Goal: Transaction & Acquisition: Purchase product/service

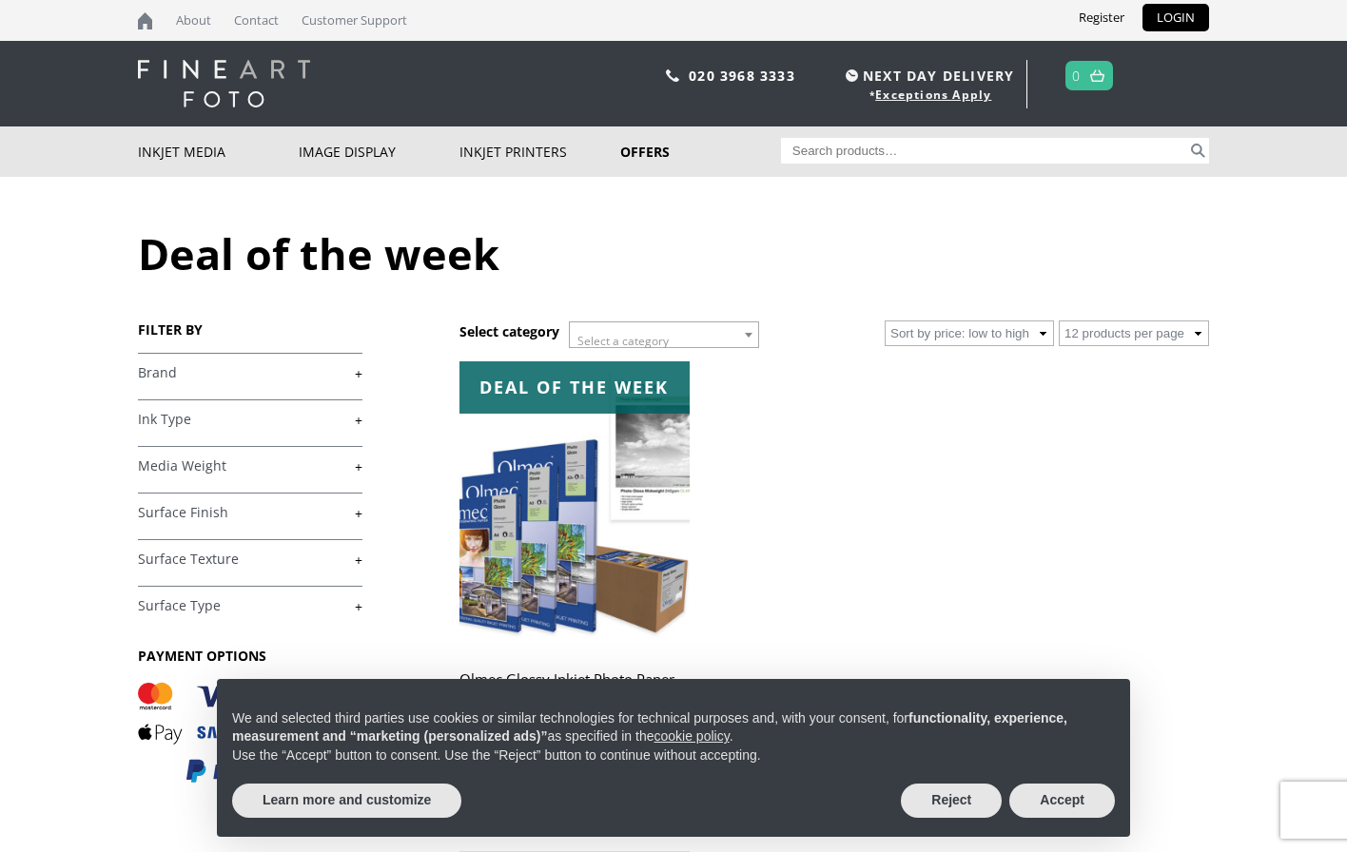
click at [168, 366] on link "+" at bounding box center [250, 373] width 225 height 18
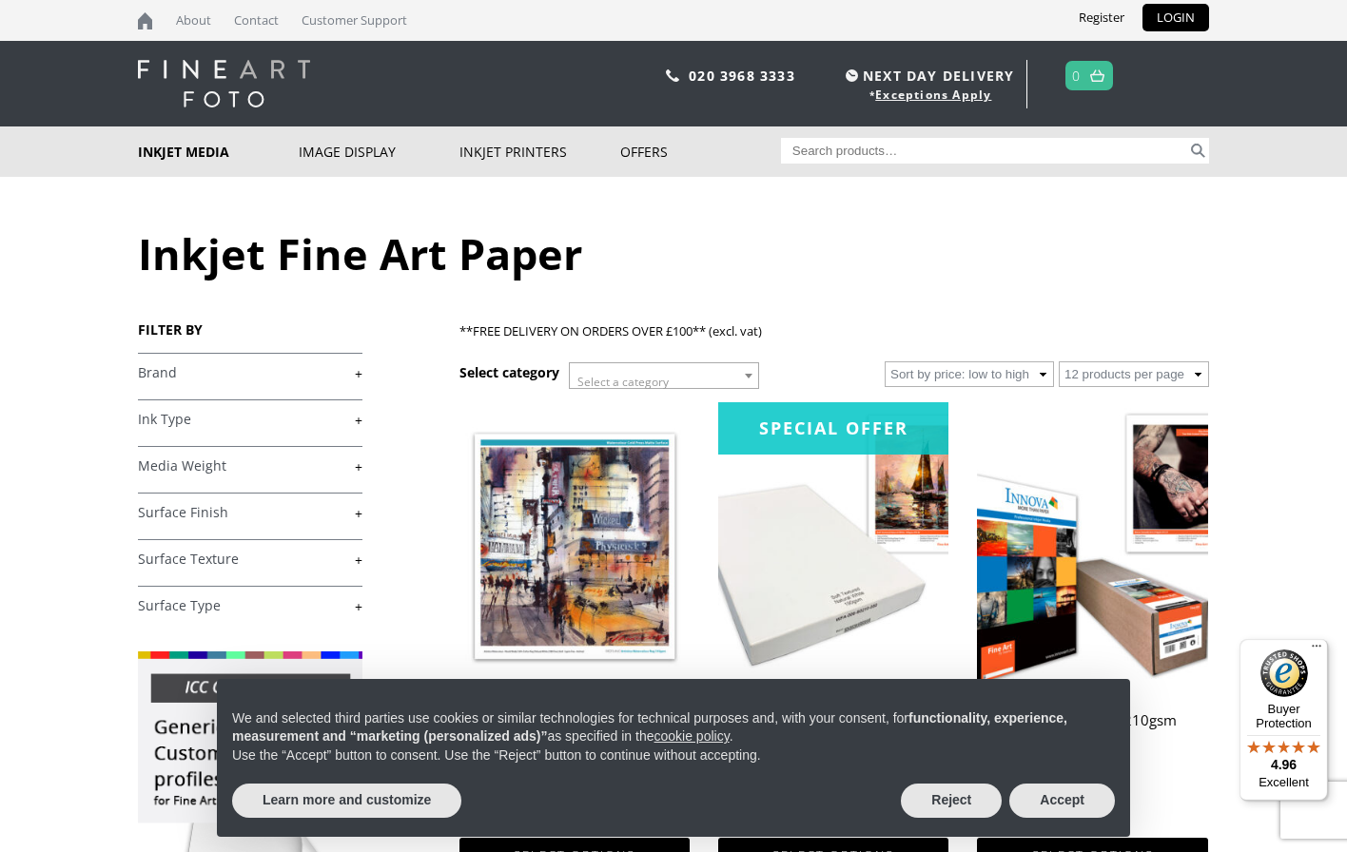
click at [357, 374] on link "+" at bounding box center [250, 373] width 225 height 18
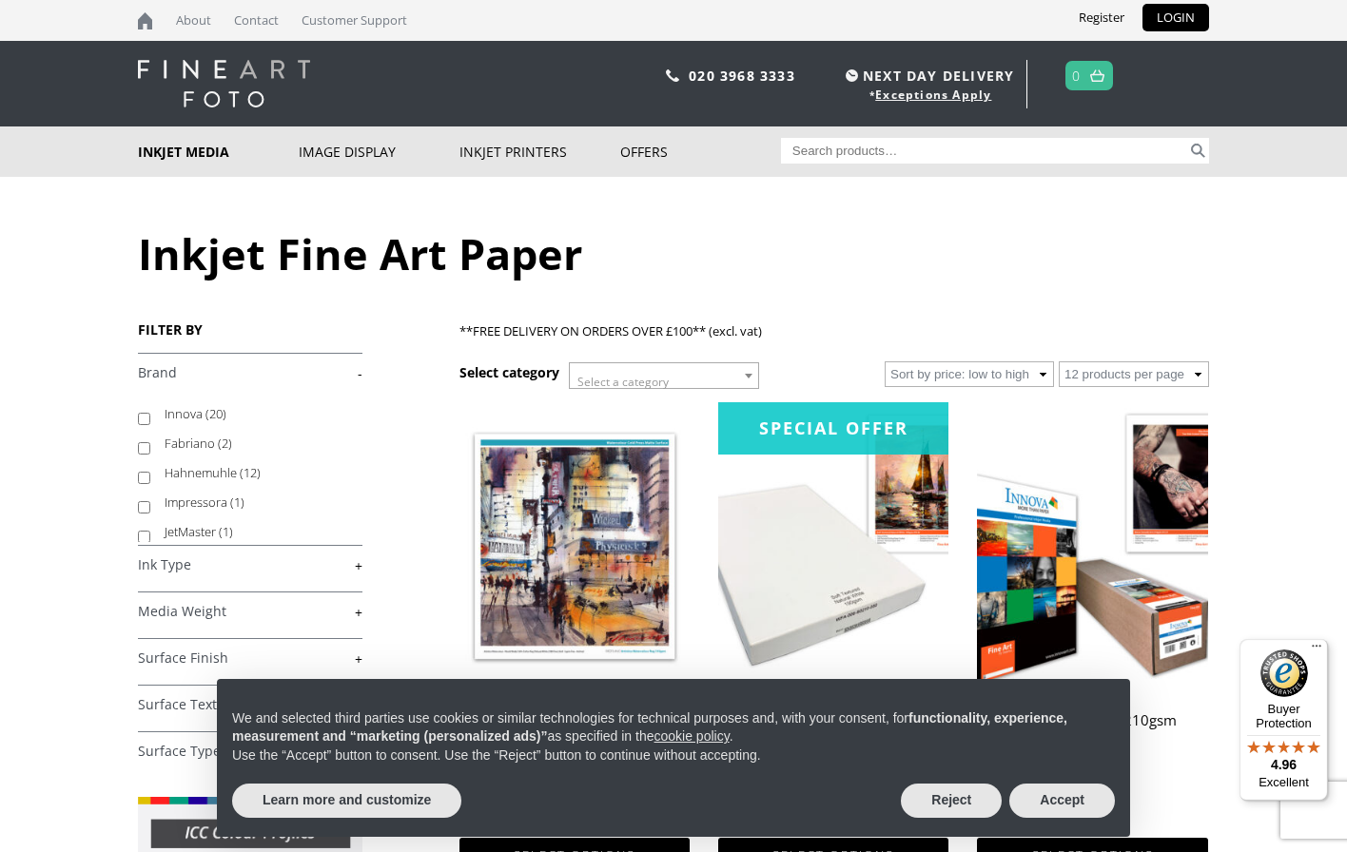
click at [147, 480] on input "Hahnemuhle (12)" at bounding box center [144, 478] width 12 height 12
checkbox input "true"
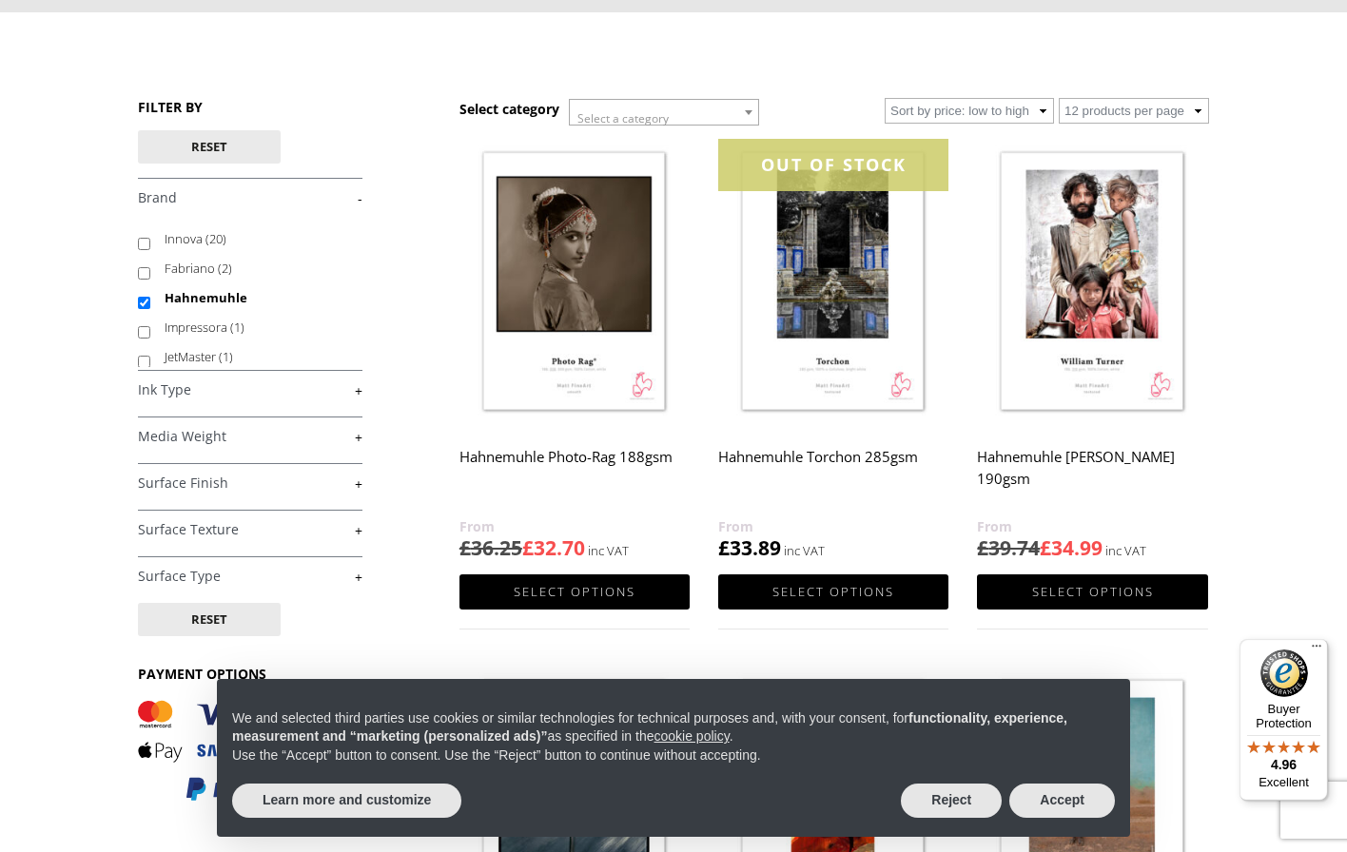
scroll to position [183, 0]
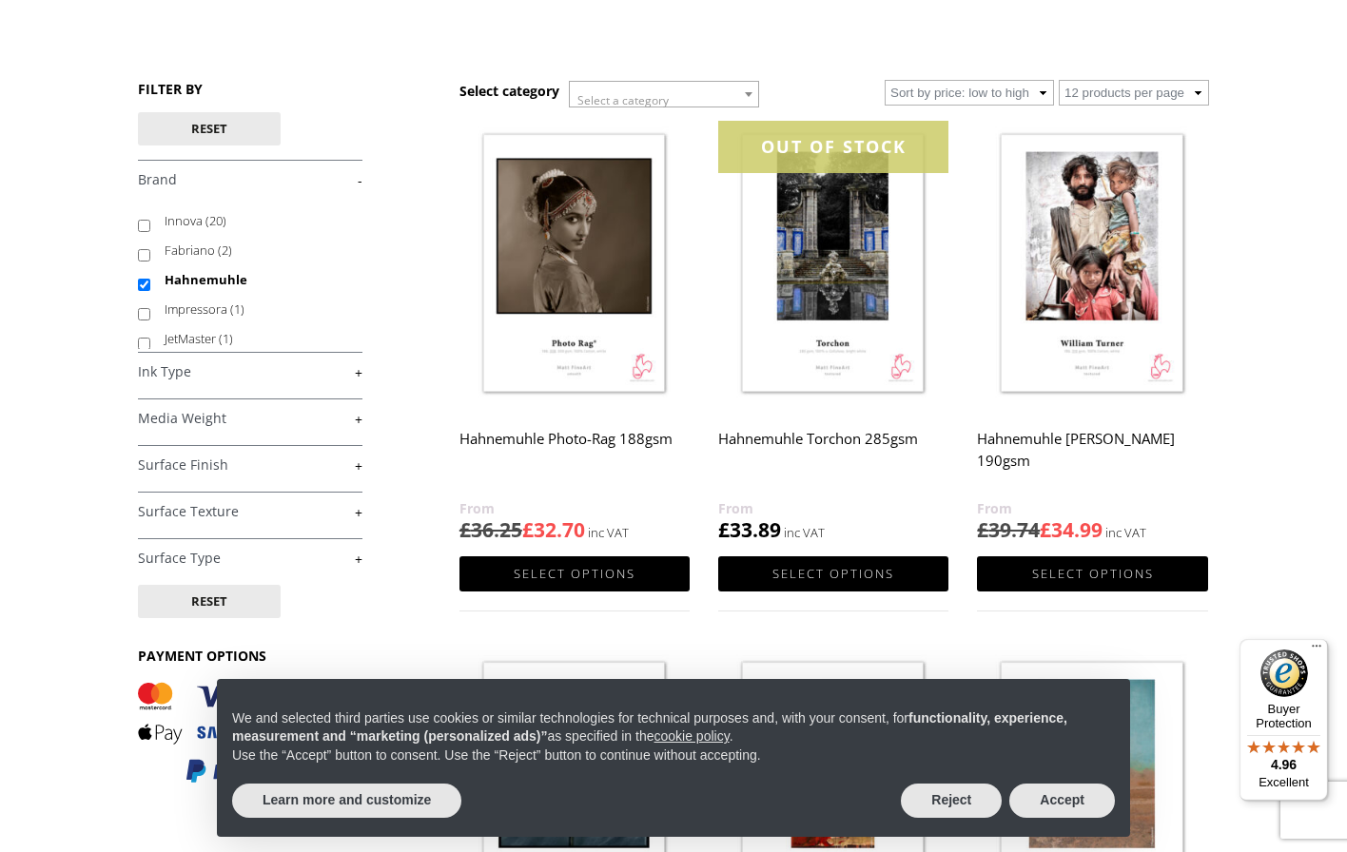
click at [357, 420] on link "+" at bounding box center [250, 419] width 225 height 18
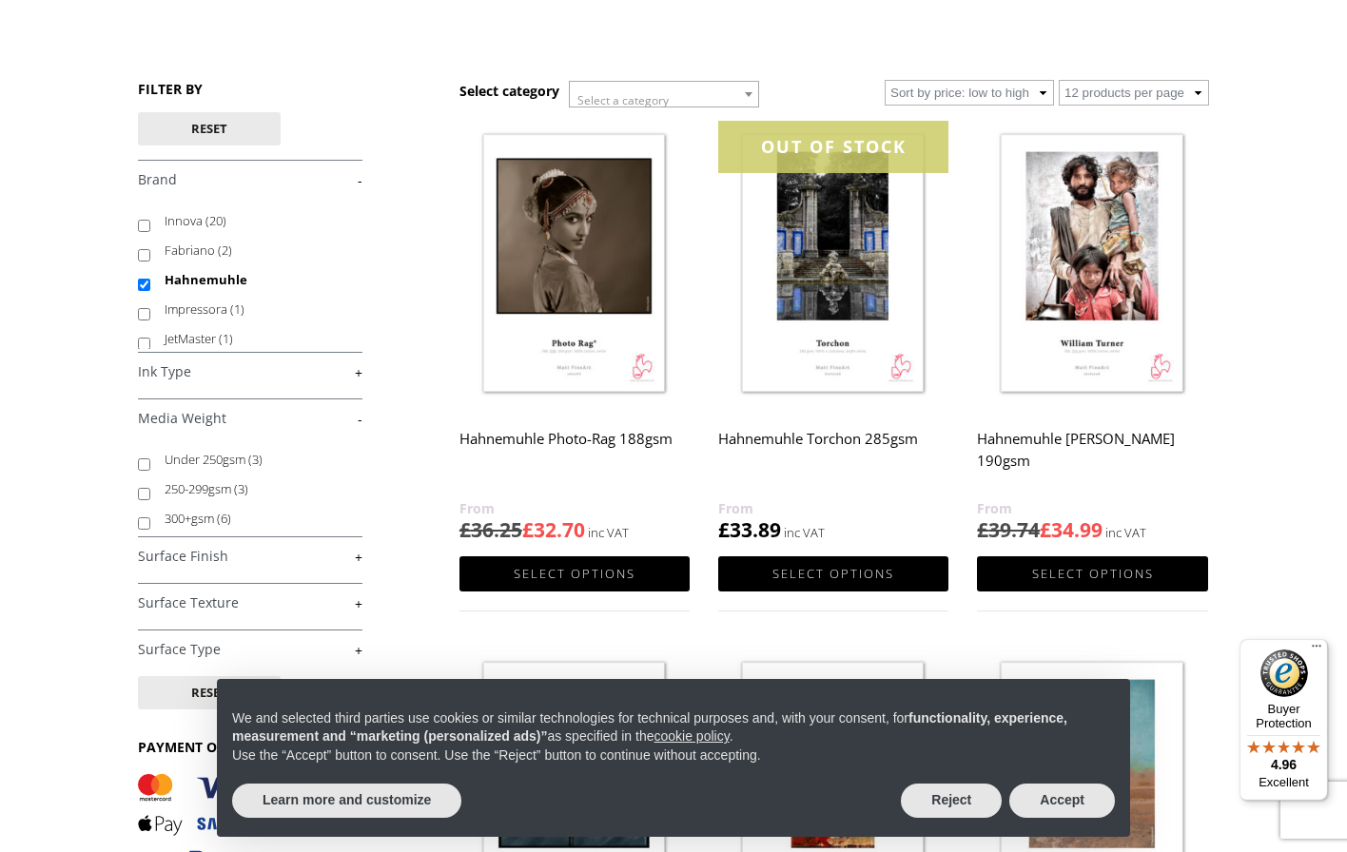
click at [144, 527] on input "300+gsm (6)" at bounding box center [144, 524] width 12 height 12
click at [142, 525] on input "300+gsm (6)" at bounding box center [144, 524] width 12 height 12
checkbox input "false"
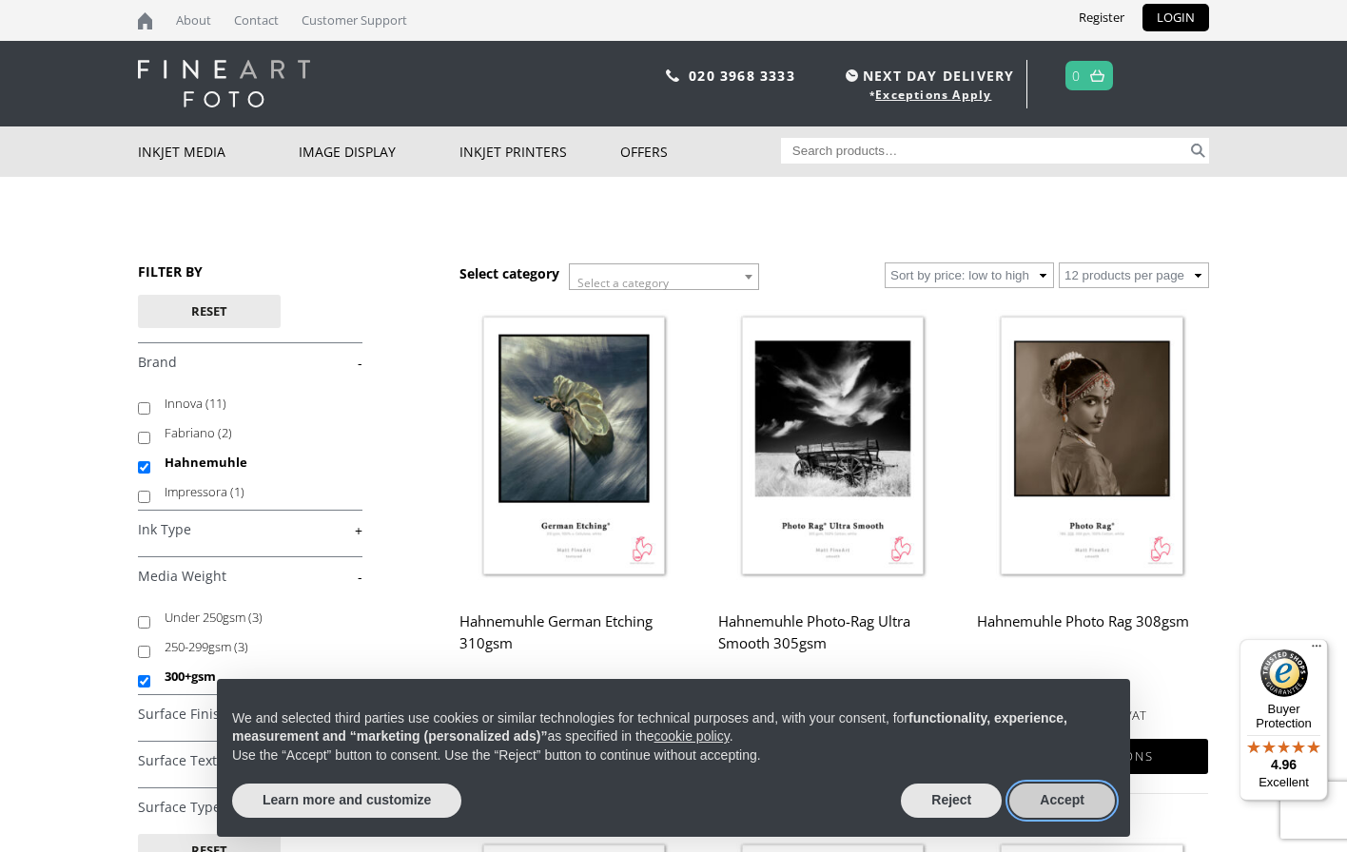
click at [1068, 800] on button "Accept" at bounding box center [1062, 801] width 106 height 34
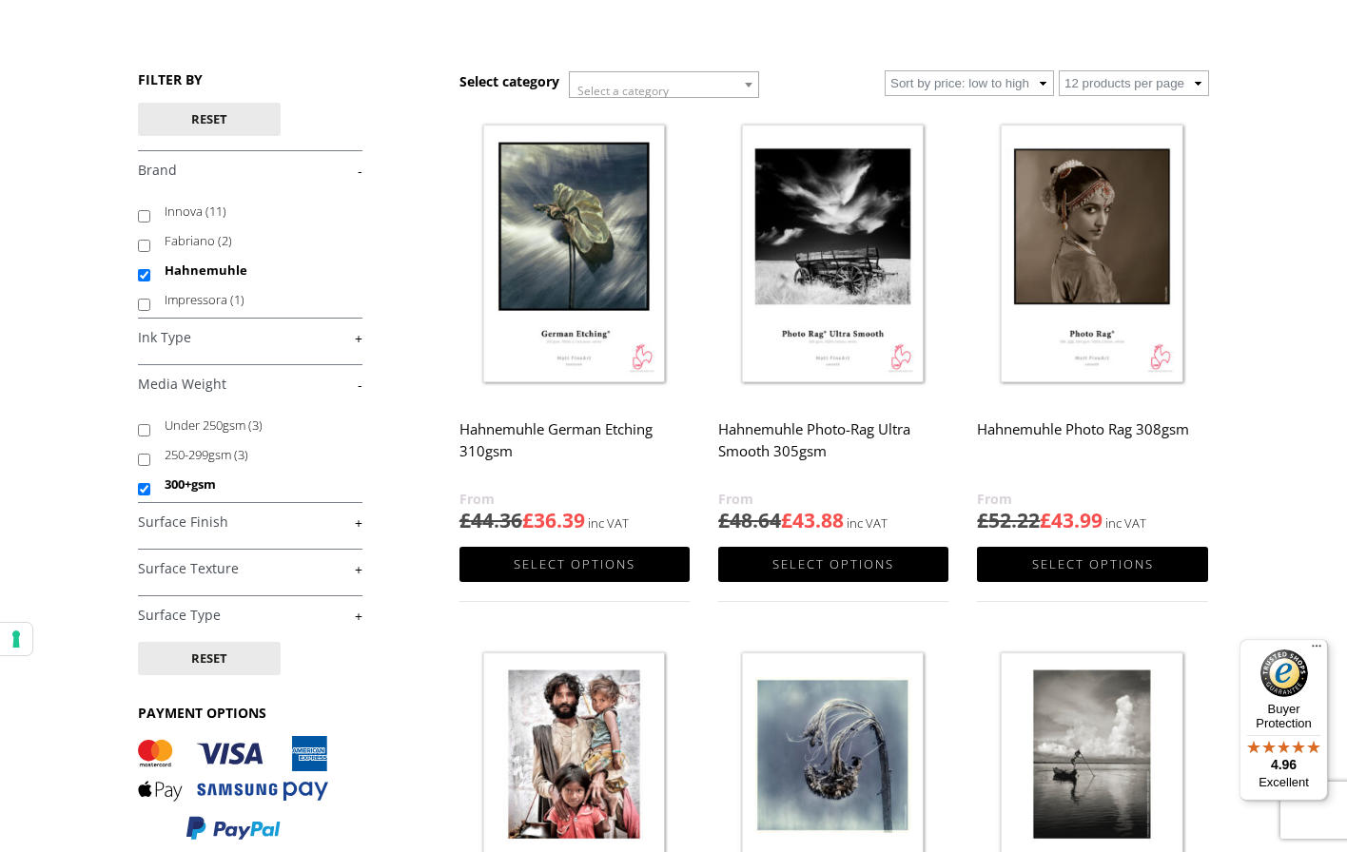
scroll to position [280, 0]
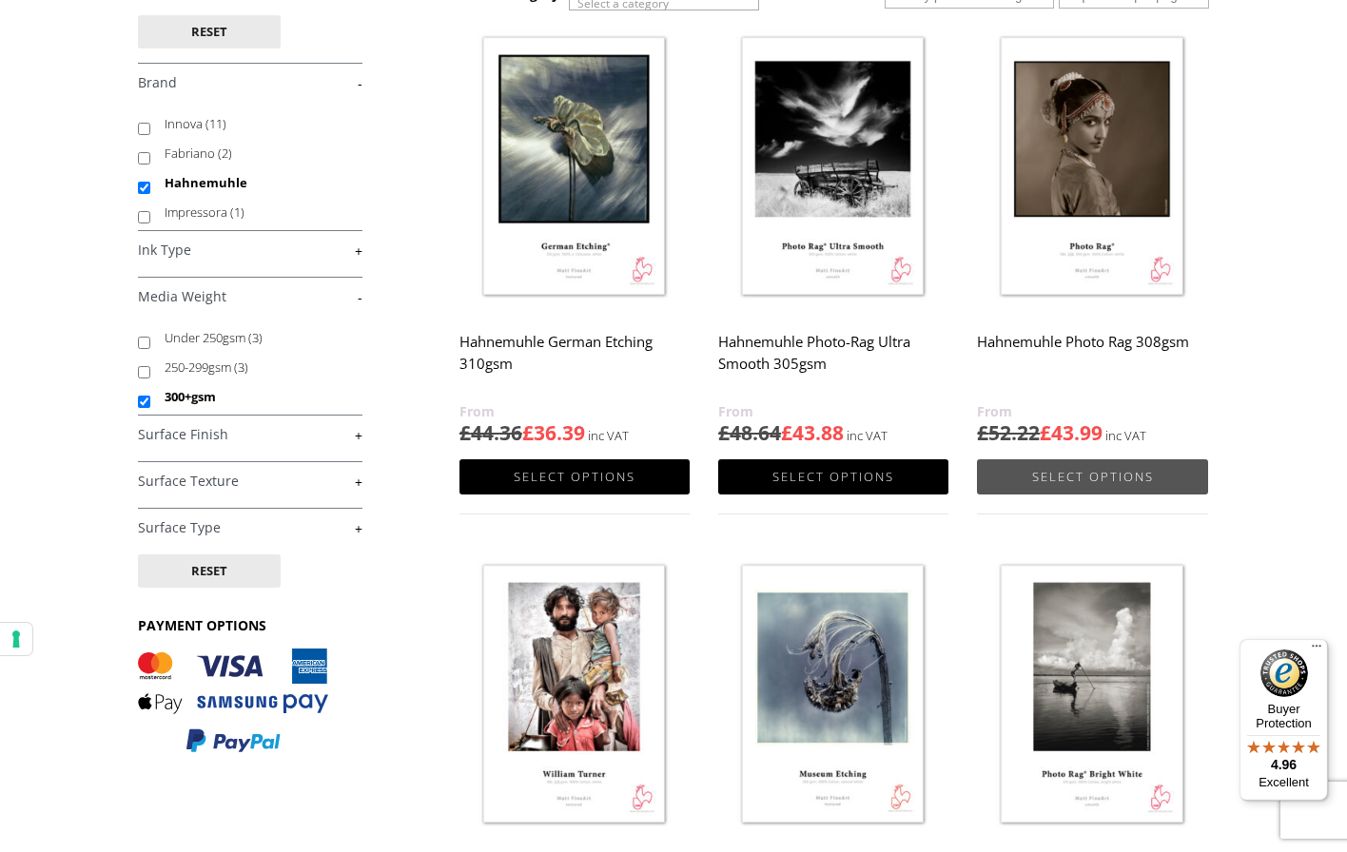
click at [1098, 482] on link "Select options" at bounding box center [1092, 477] width 230 height 35
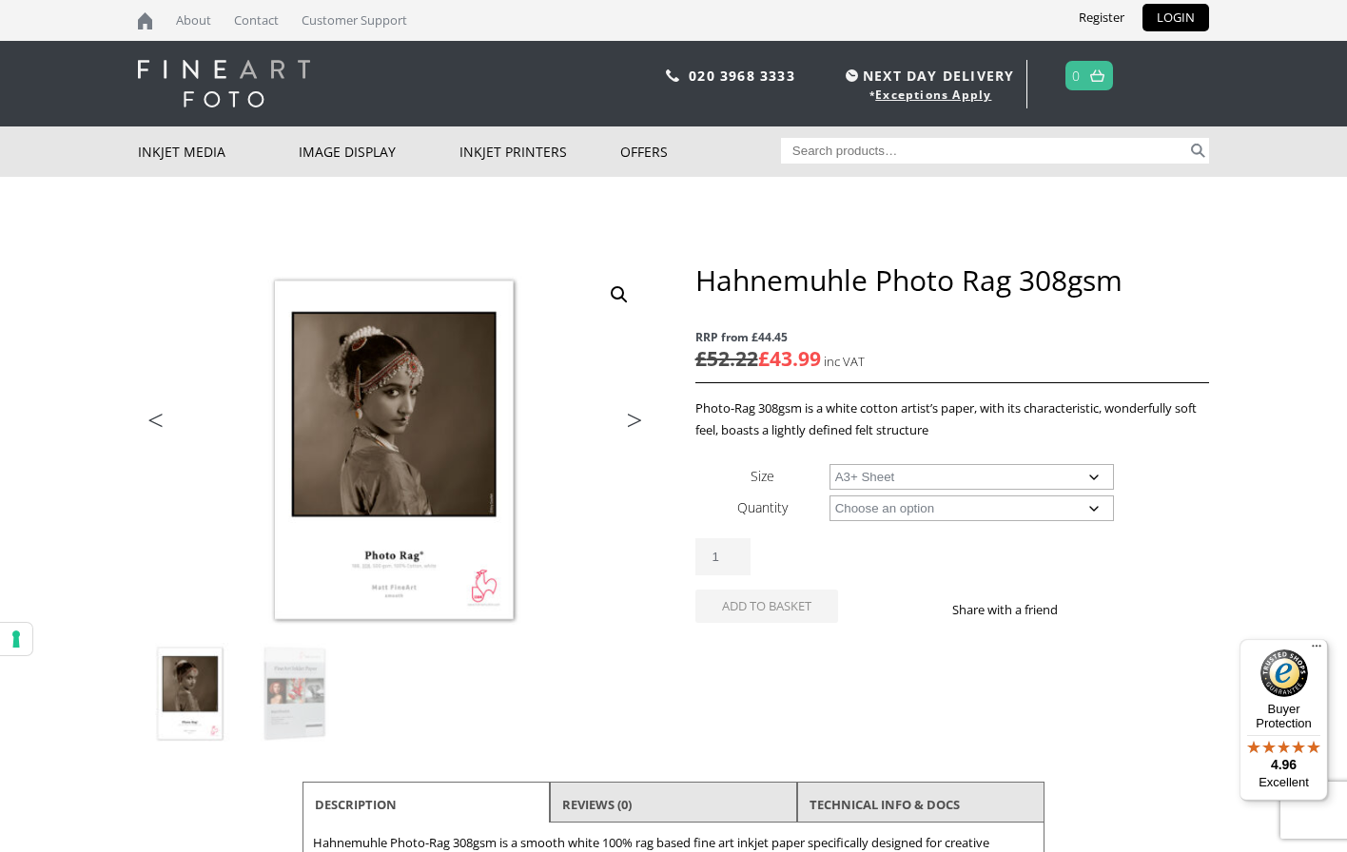
select select "a3-sheet-2"
select select "25-sheets"
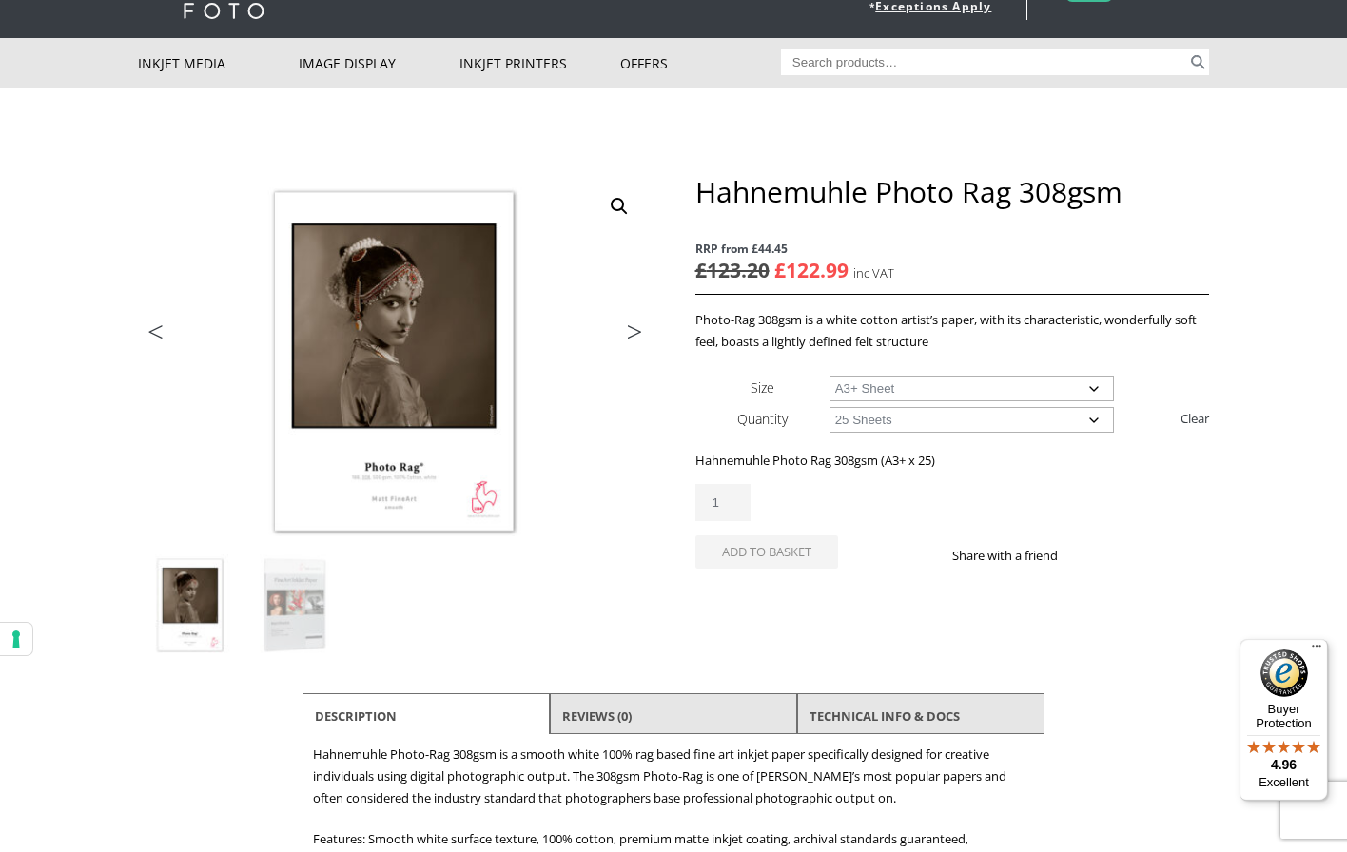
scroll to position [88, 0]
select select "a2-sheet"
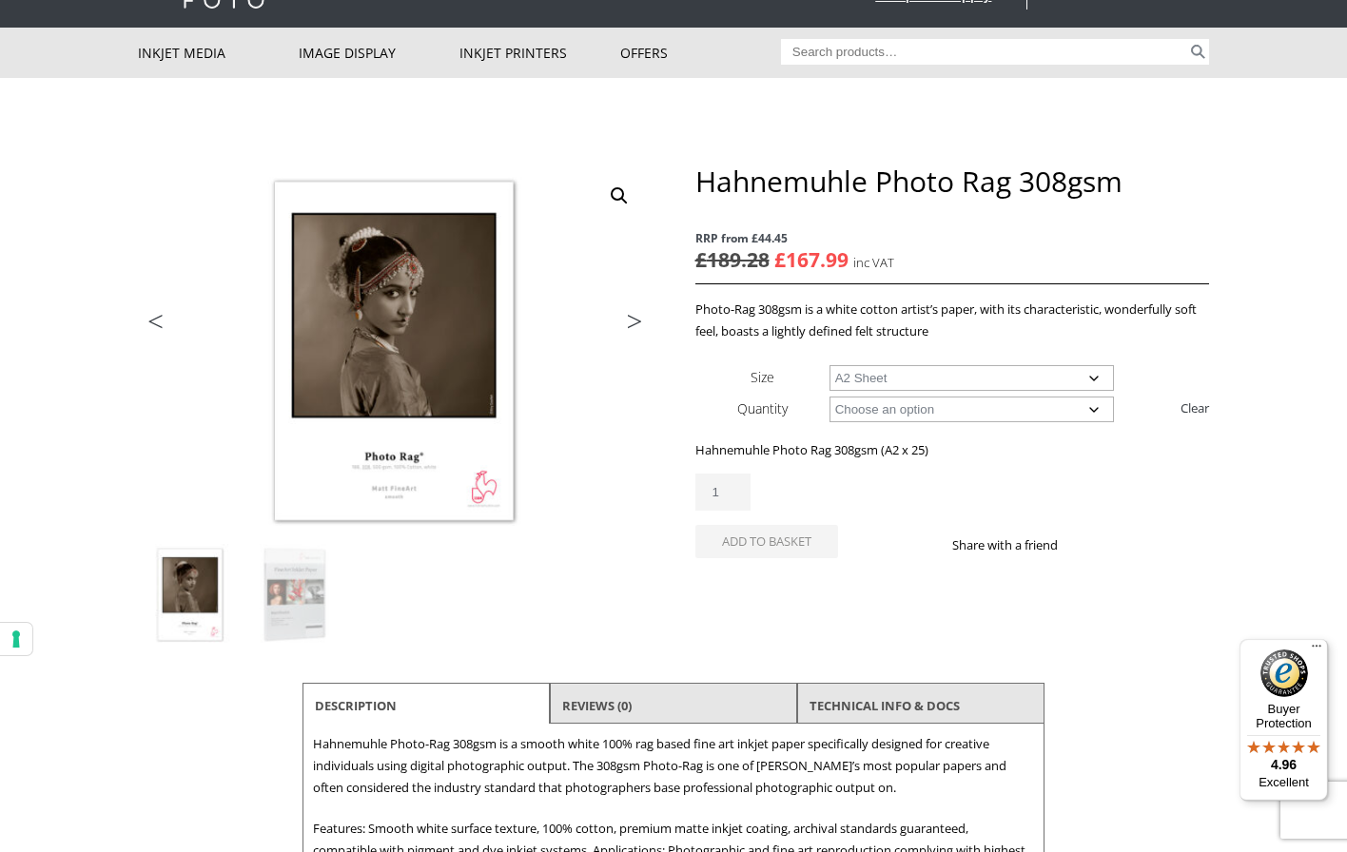
scroll to position [101, 0]
